Goal: Task Accomplishment & Management: Complete application form

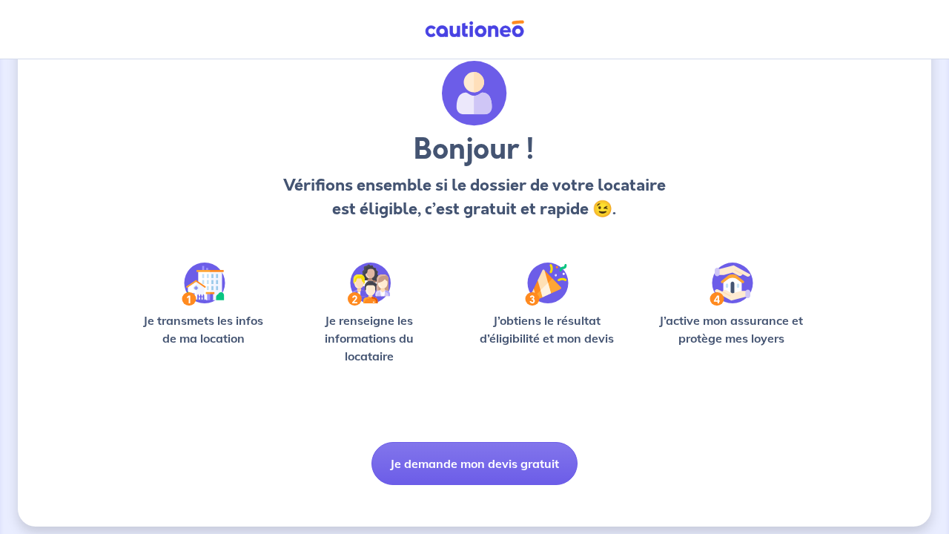
scroll to position [56, 0]
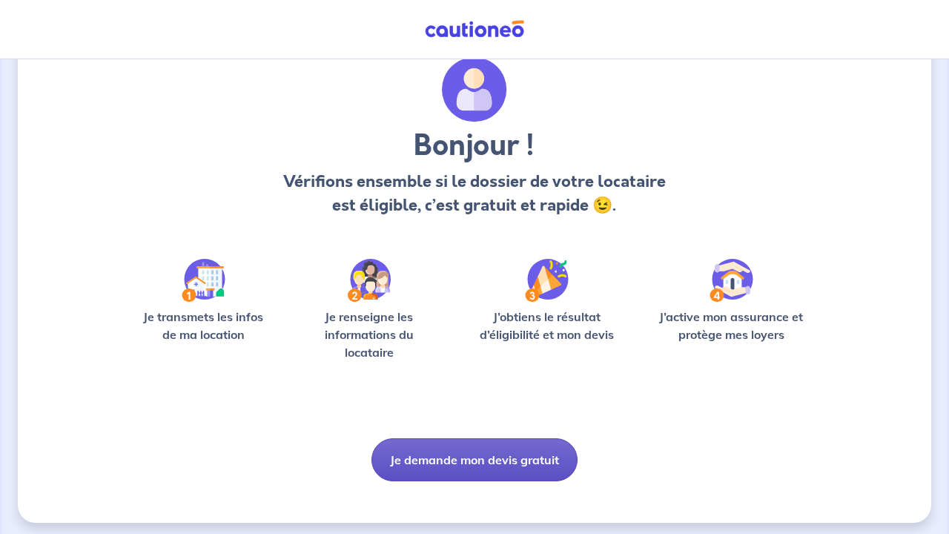
click at [443, 452] on button "Je demande mon devis gratuit" at bounding box center [474, 459] width 206 height 43
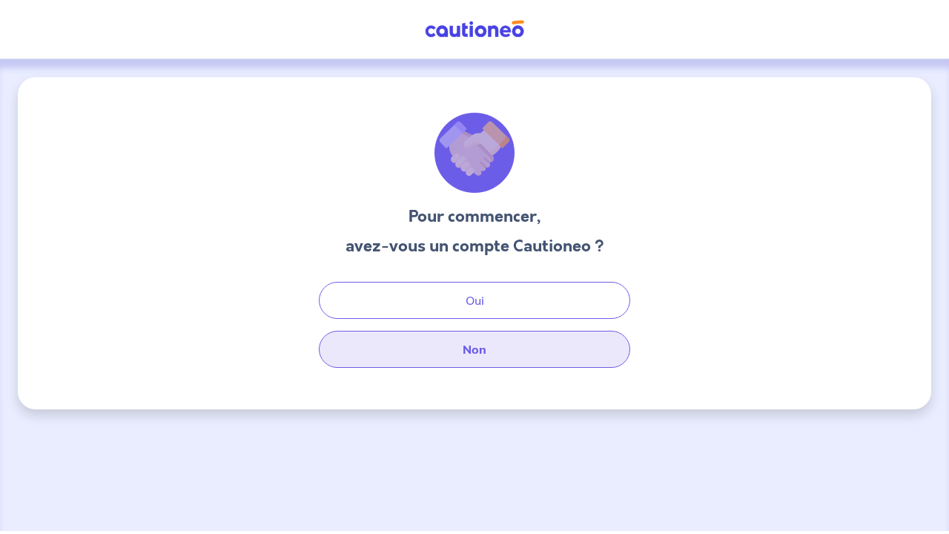
click at [483, 343] on button "Non" at bounding box center [474, 349] width 311 height 37
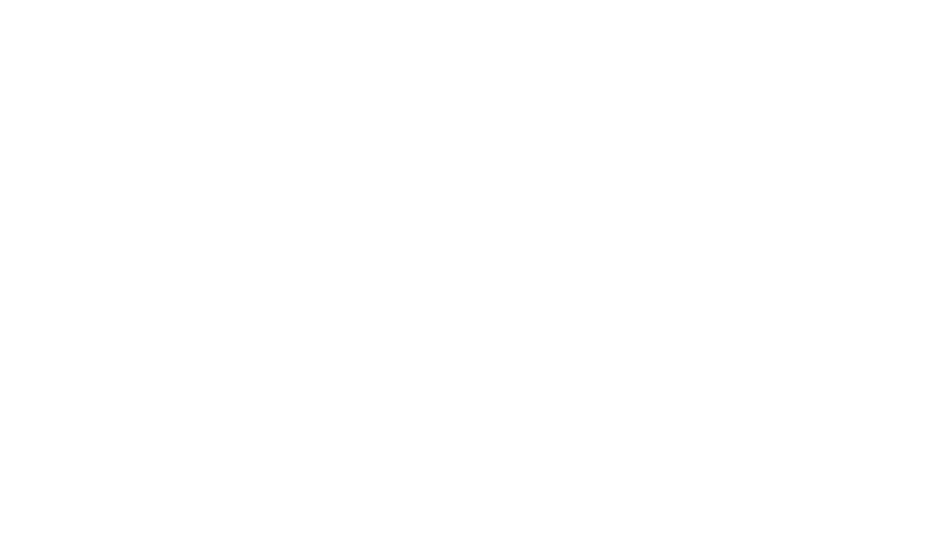
select select "FR"
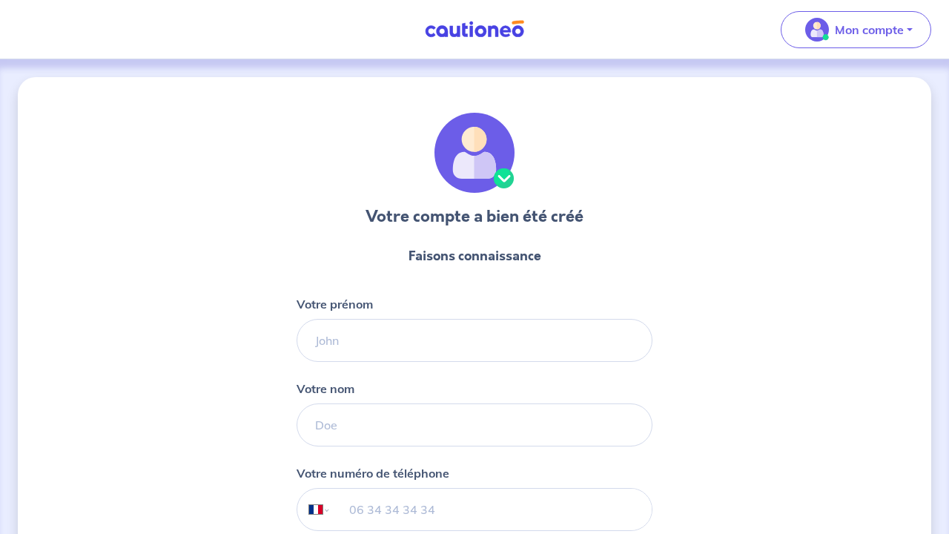
click at [397, 369] on form "Faisons connaissance Votre prénom Votre nom Votre numéro de téléphone Internati…" at bounding box center [475, 436] width 356 height 405
type input "[PERSON_NAME]"
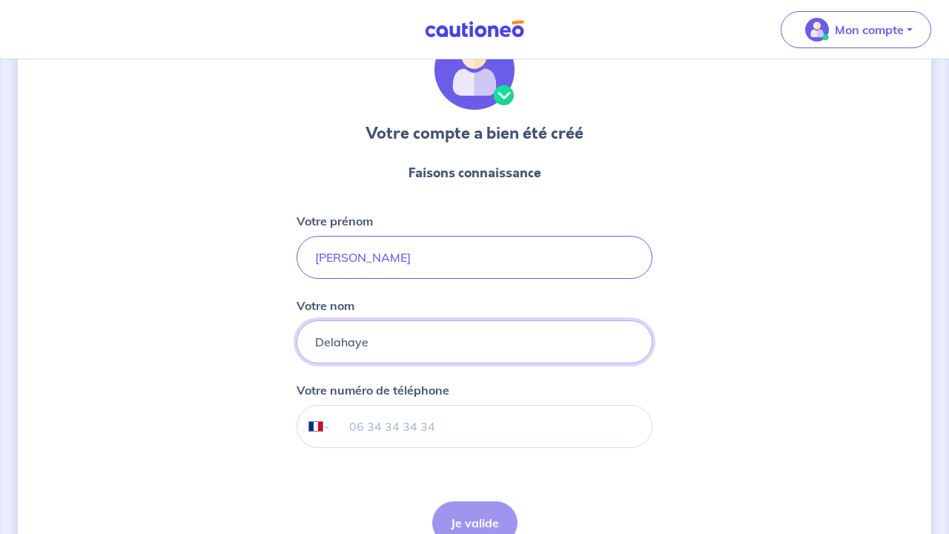
scroll to position [113, 1]
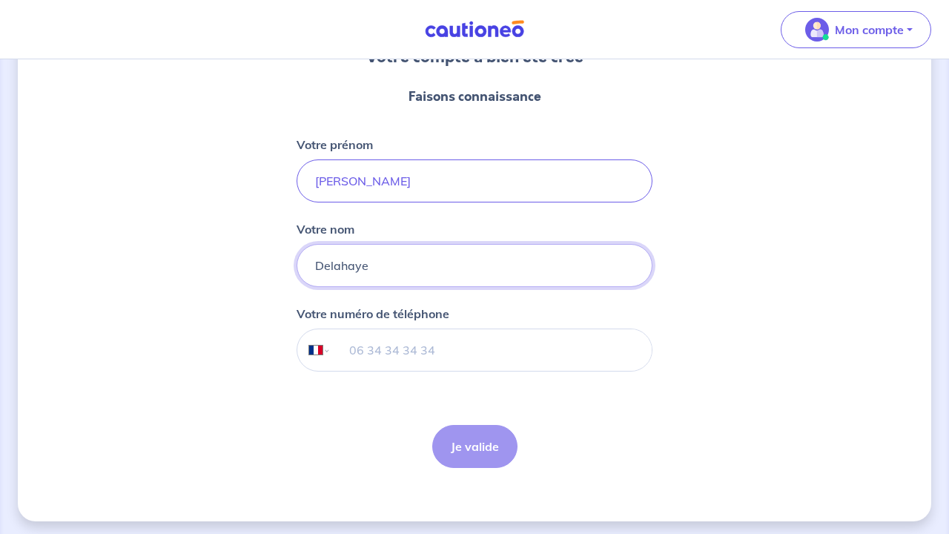
type input "Delahaye"
click at [392, 357] on input "tel" at bounding box center [491, 349] width 320 height 42
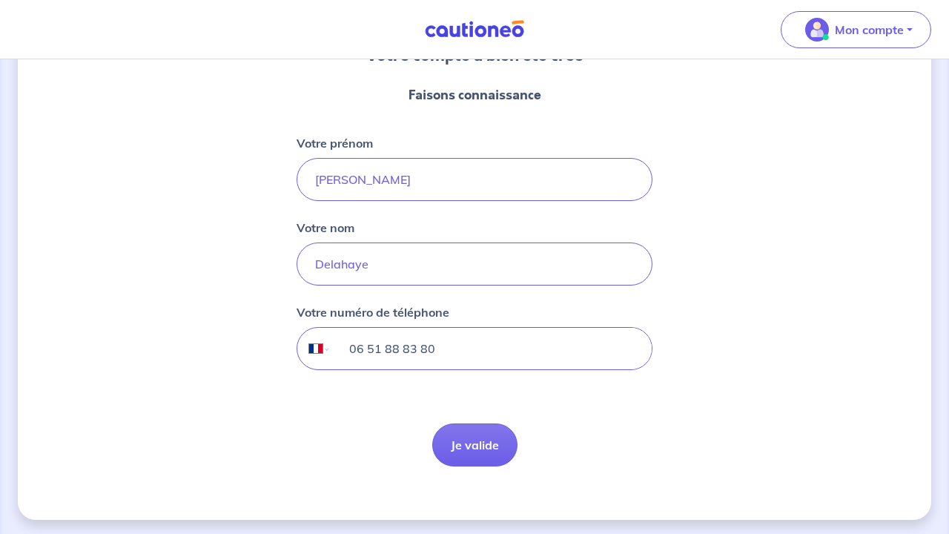
type input "06 51 88 83 80"
click at [475, 445] on button "Je valide" at bounding box center [474, 444] width 85 height 43
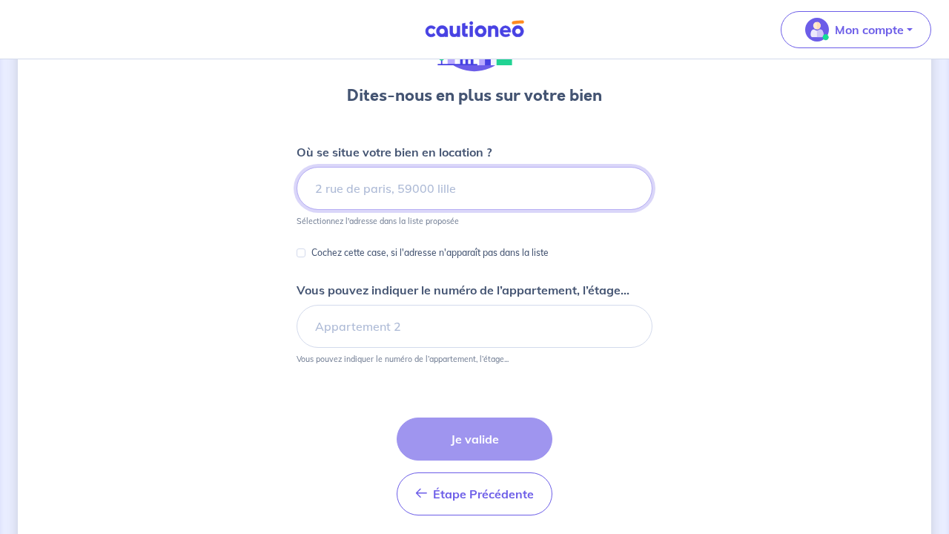
scroll to position [124, 0]
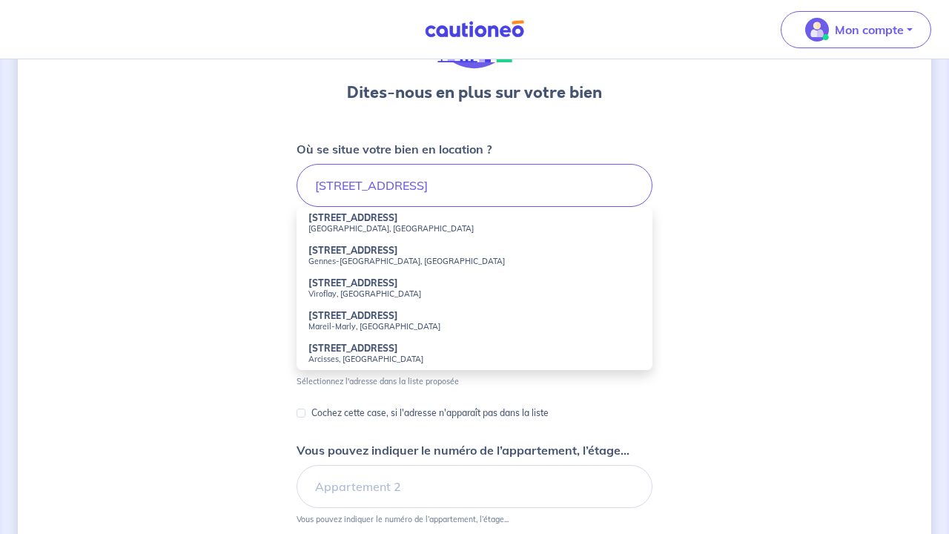
click at [343, 231] on small "[GEOGRAPHIC_DATA], [GEOGRAPHIC_DATA]" at bounding box center [474, 228] width 332 height 10
type input "[STREET_ADDRESS]"
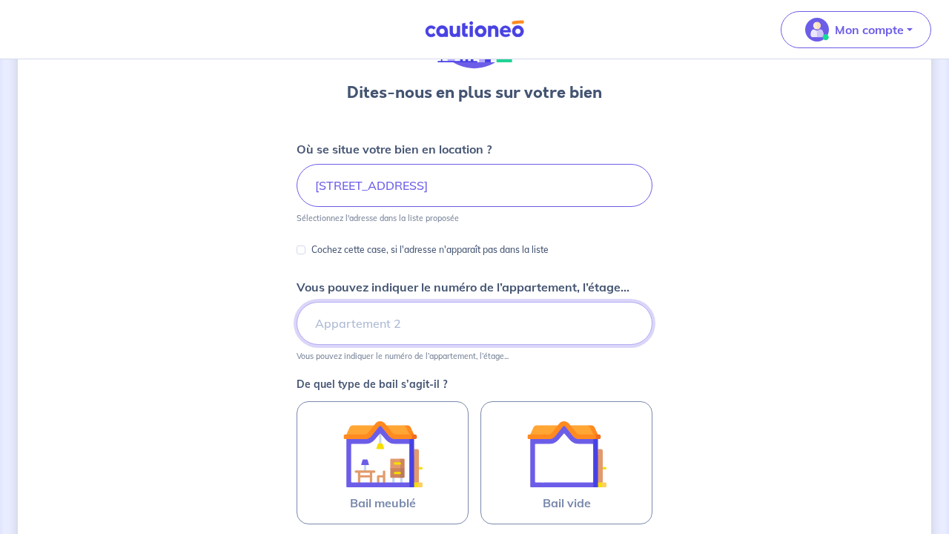
click at [380, 321] on input "Vous pouvez indiquer le numéro de l’appartement, l’étage..." at bounding box center [475, 323] width 356 height 43
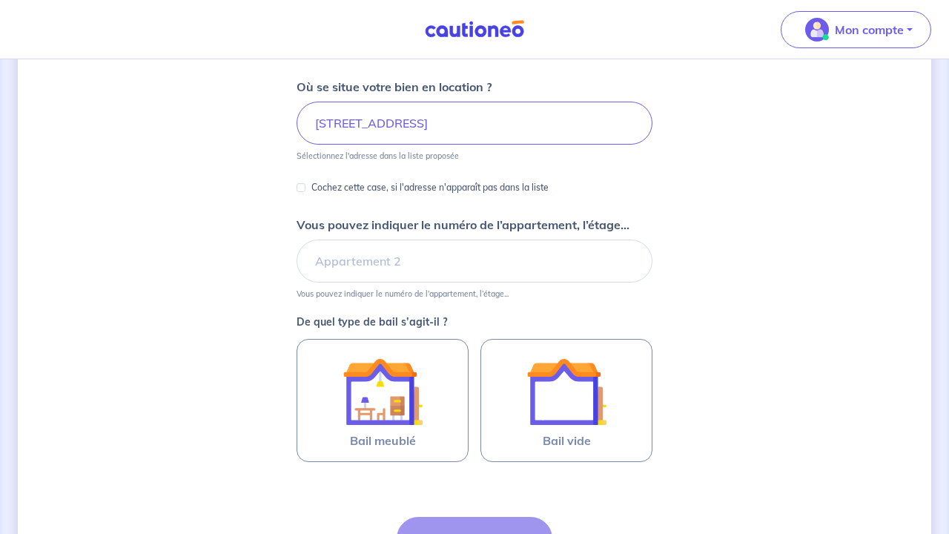
scroll to position [191, 0]
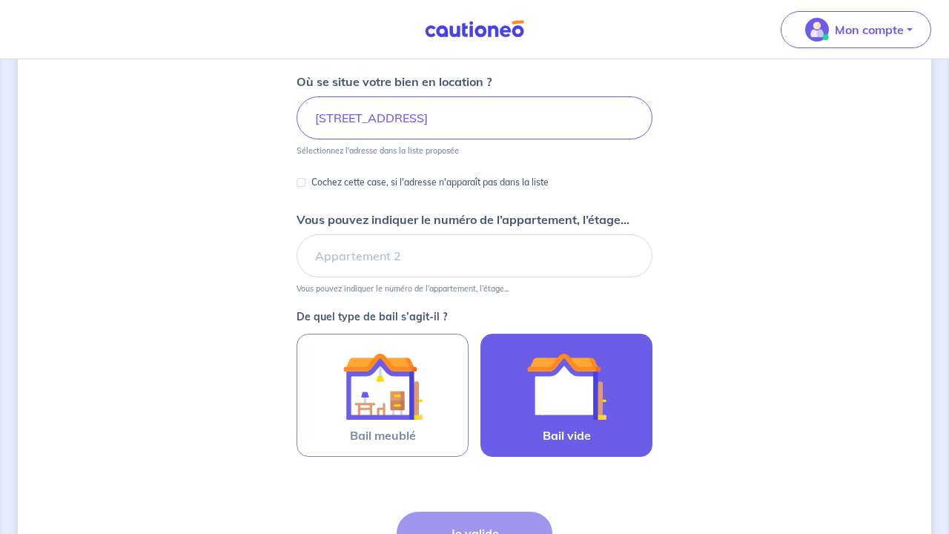
click at [570, 383] on img at bounding box center [566, 386] width 80 height 80
click at [0, 0] on input "Bail vide" at bounding box center [0, 0] width 0 height 0
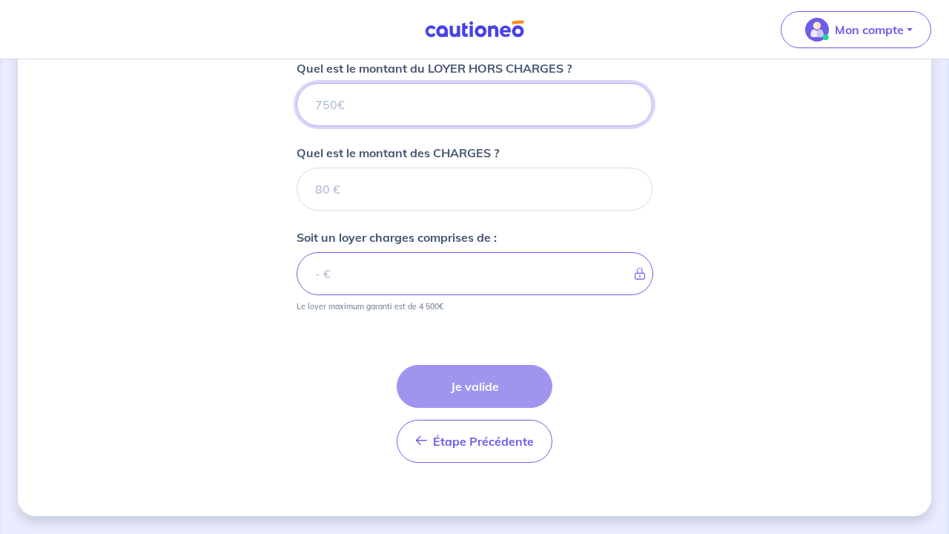
scroll to position [610, 0]
type input "1"
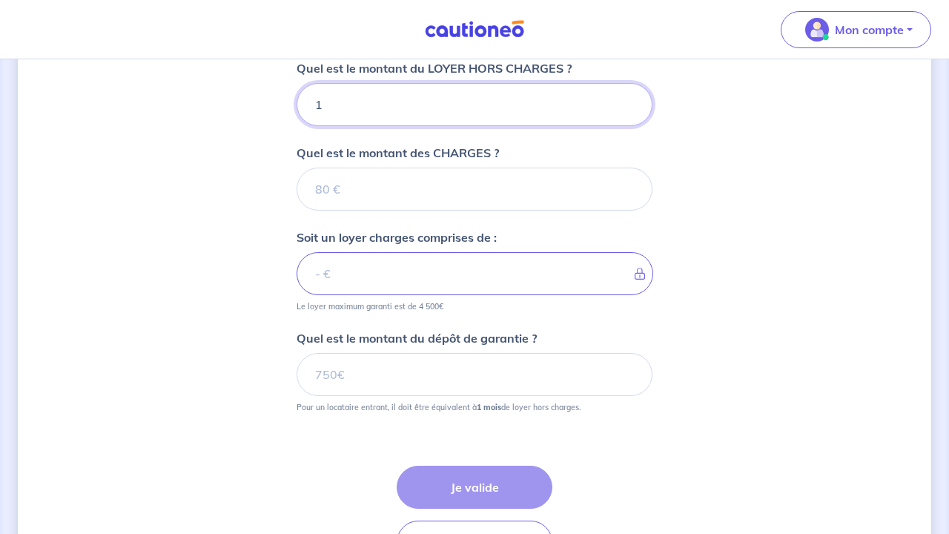
type input "11"
type input "1160"
type input "11"
type input "1"
type input "120"
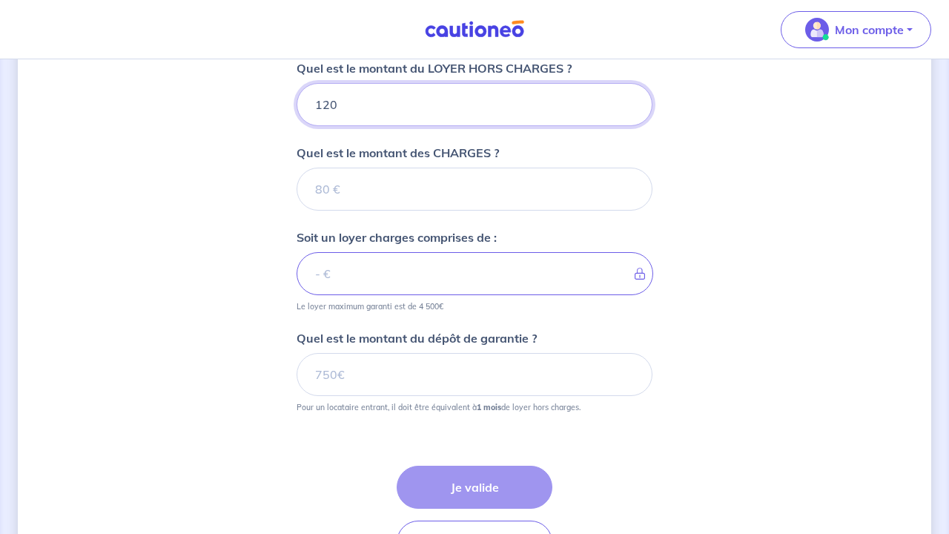
type input "12"
type input "1"
type input "11"
type input "116"
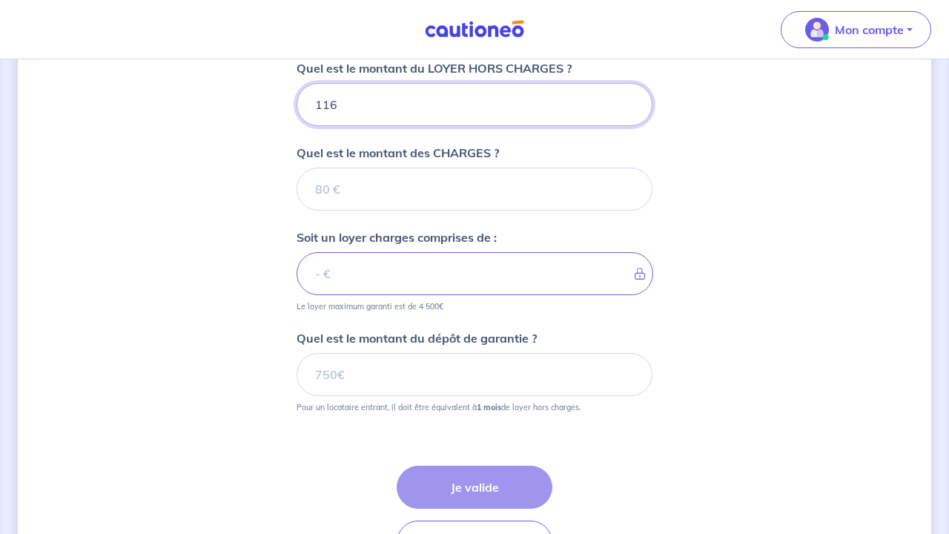
type input "1160"
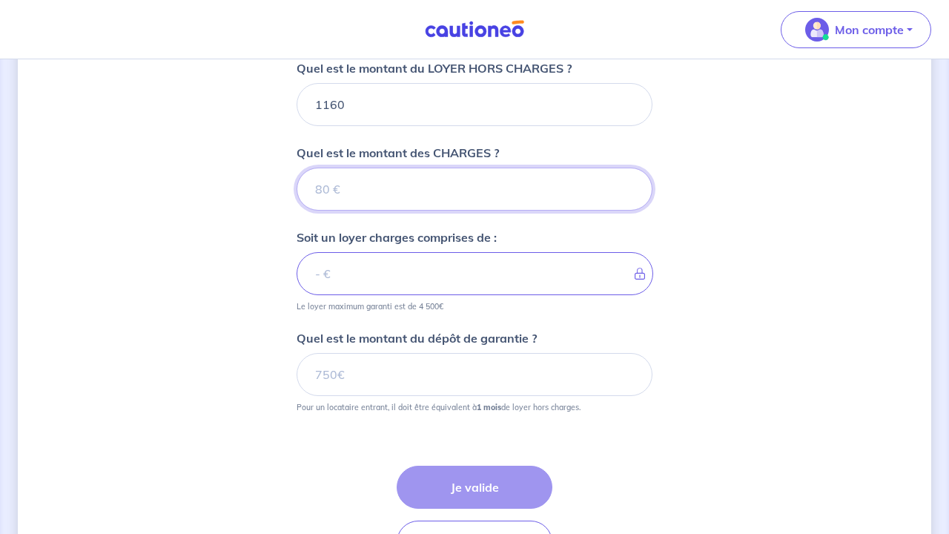
click at [425, 199] on input "Quel est le montant des CHARGES ?" at bounding box center [475, 189] width 356 height 43
type input "50"
type input "1210"
type input "50"
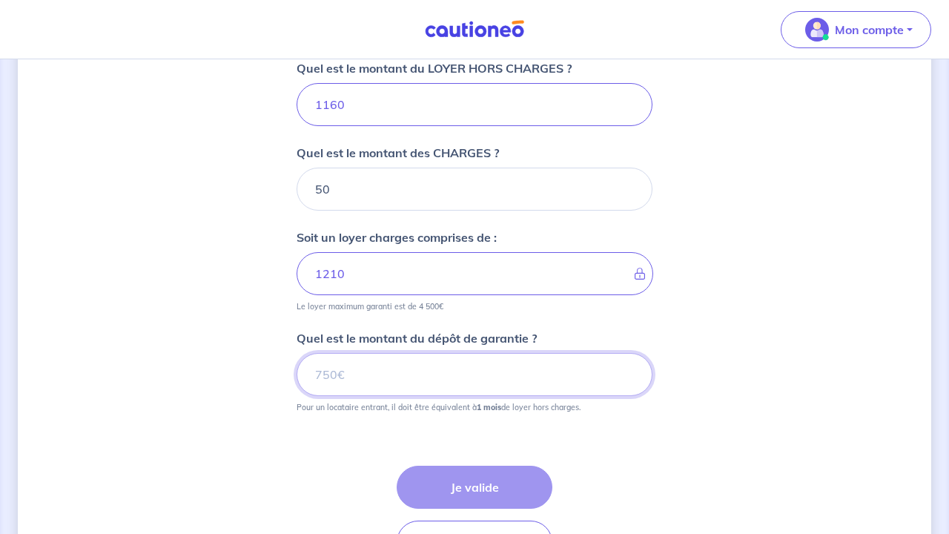
click at [406, 375] on input "Quel est le montant du dépôt de garantie ?" at bounding box center [475, 374] width 356 height 43
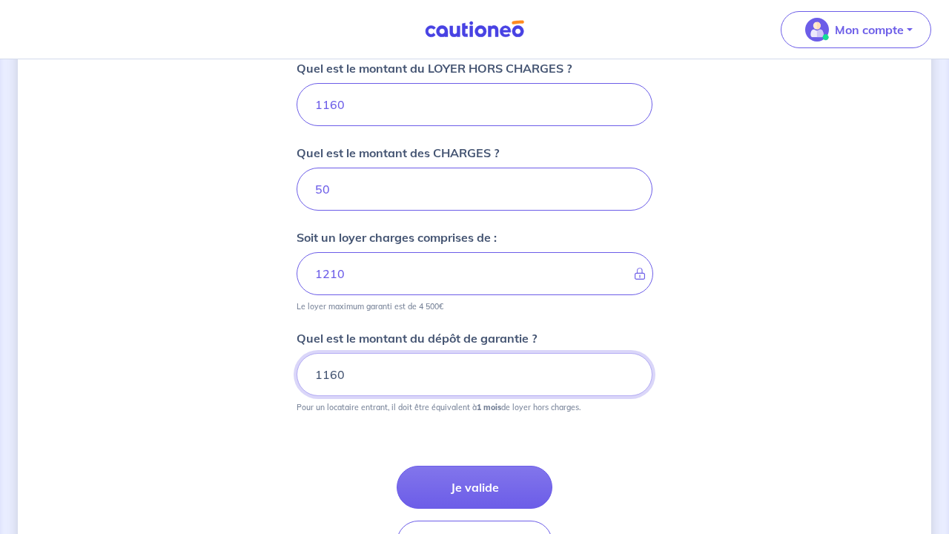
type input "1160"
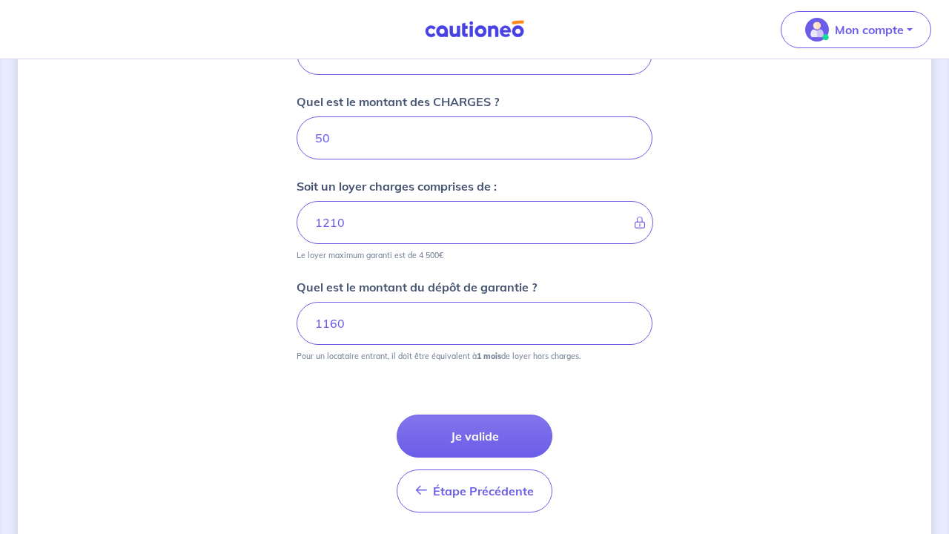
scroll to position [687, 0]
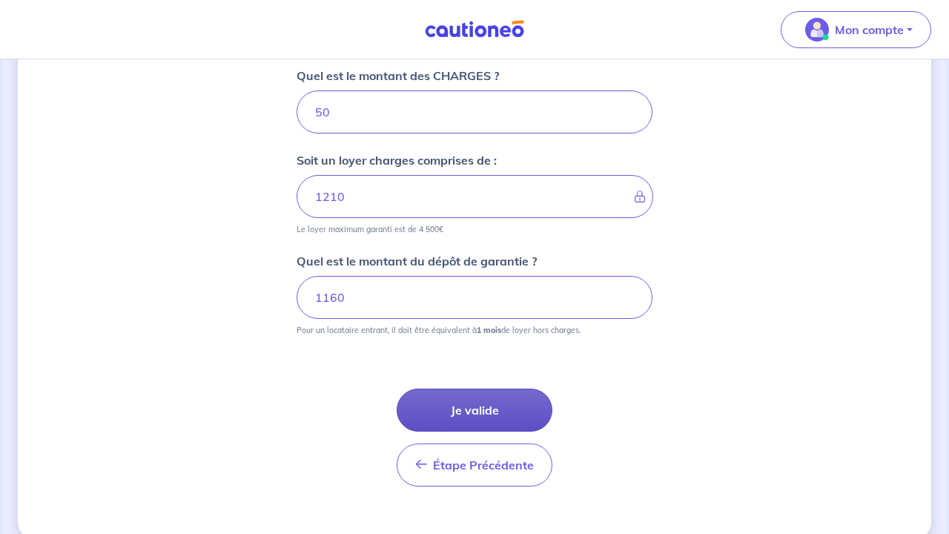
click at [499, 412] on button "Je valide" at bounding box center [475, 410] width 156 height 43
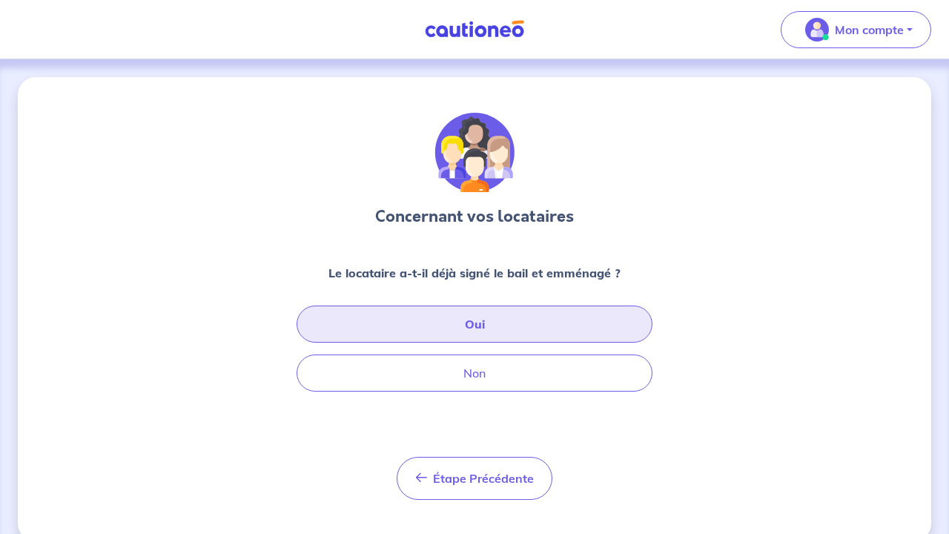
click at [437, 336] on button "Oui" at bounding box center [475, 324] width 356 height 37
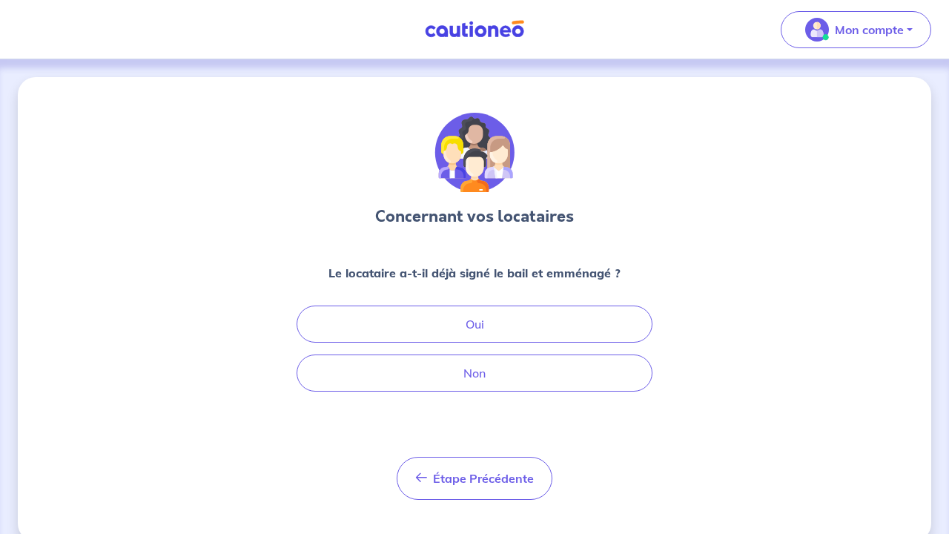
select select "FR"
